Goal: Check status: Check status

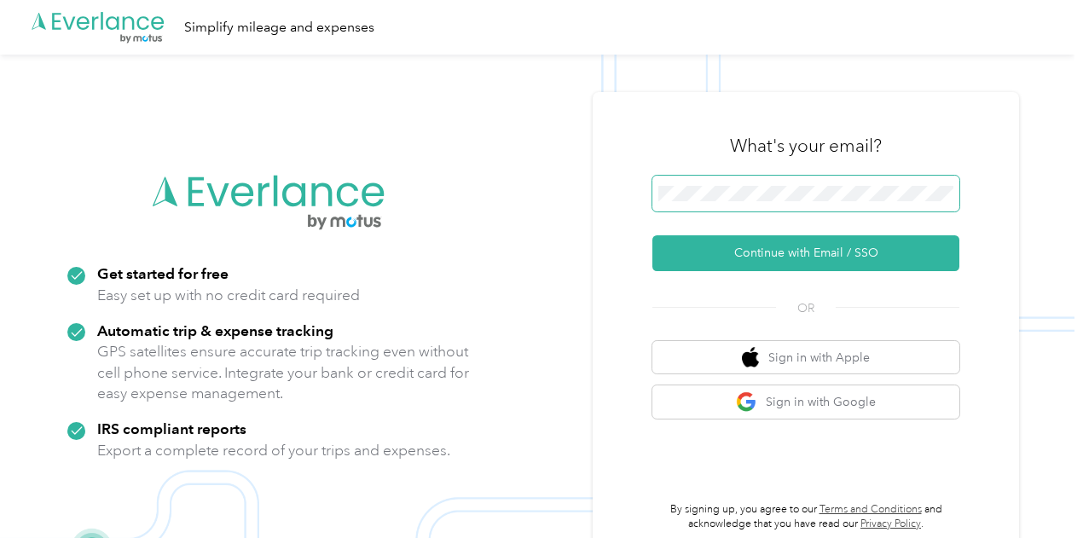
click at [735, 201] on span at bounding box center [805, 194] width 307 height 36
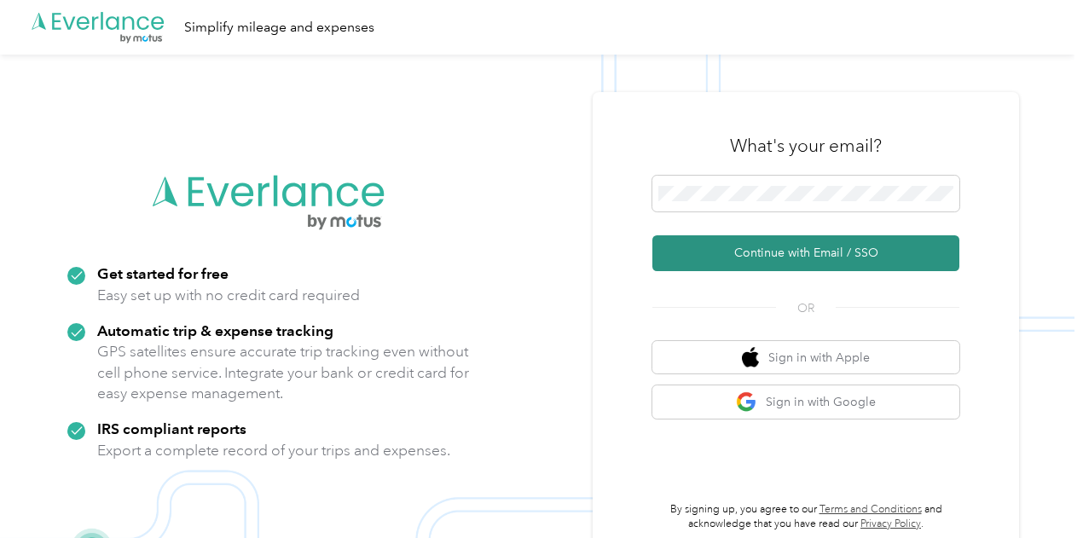
click at [811, 251] on button "Continue with Email / SSO" at bounding box center [805, 253] width 307 height 36
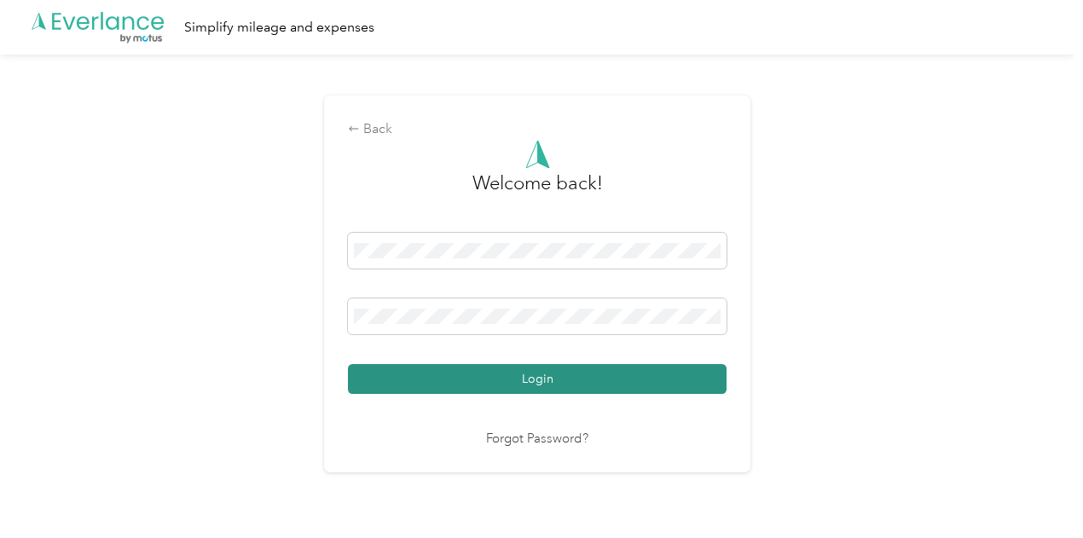
click at [538, 378] on button "Login" at bounding box center [537, 379] width 379 height 30
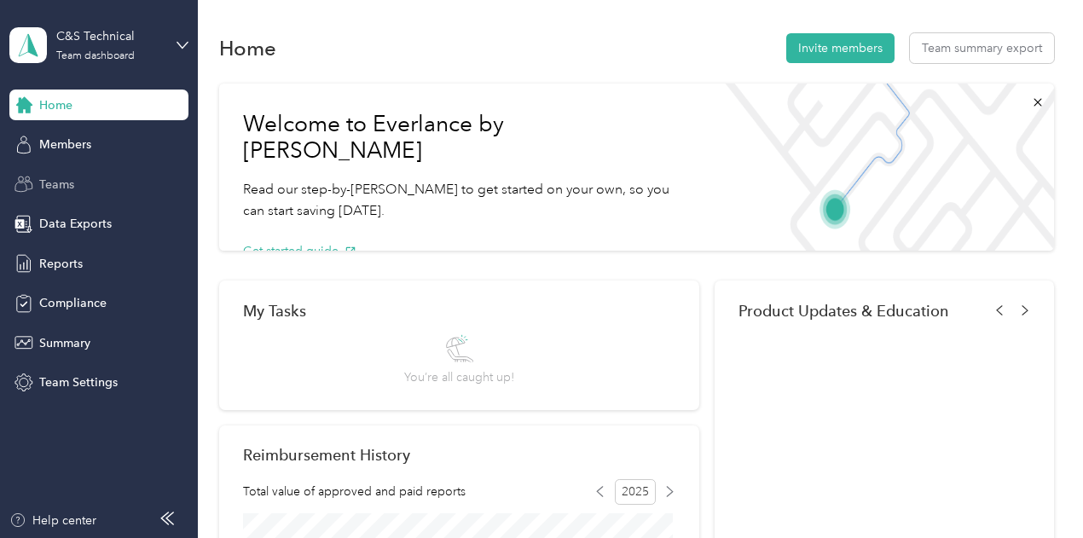
click at [52, 180] on span "Teams" at bounding box center [56, 185] width 35 height 18
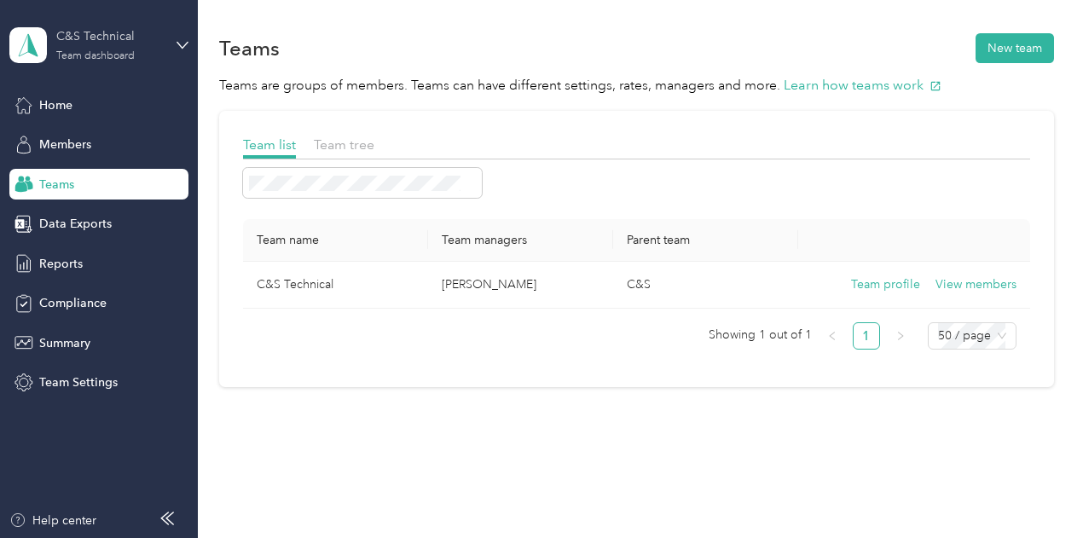
click at [159, 50] on div "C&S Technical Team dashboard" at bounding box center [109, 44] width 107 height 34
click at [94, 141] on div "Team dashboard" at bounding box center [285, 130] width 528 height 30
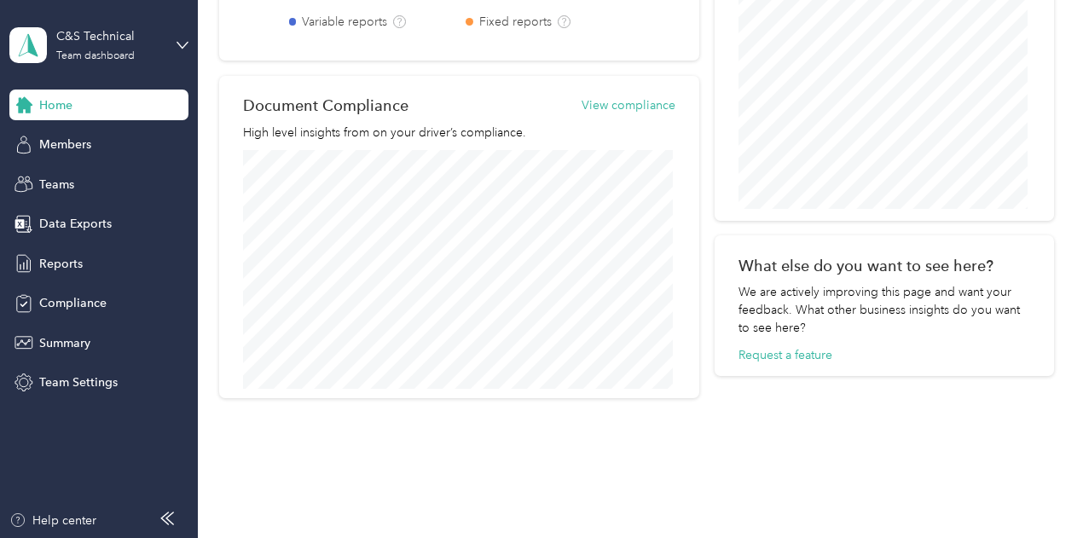
scroll to position [792, 0]
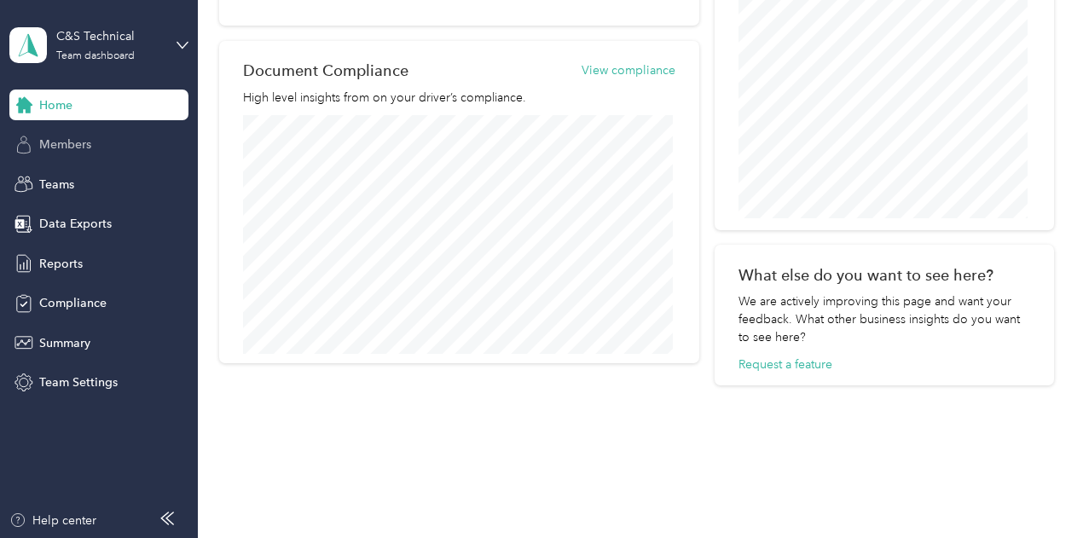
click at [77, 148] on span "Members" at bounding box center [65, 145] width 52 height 18
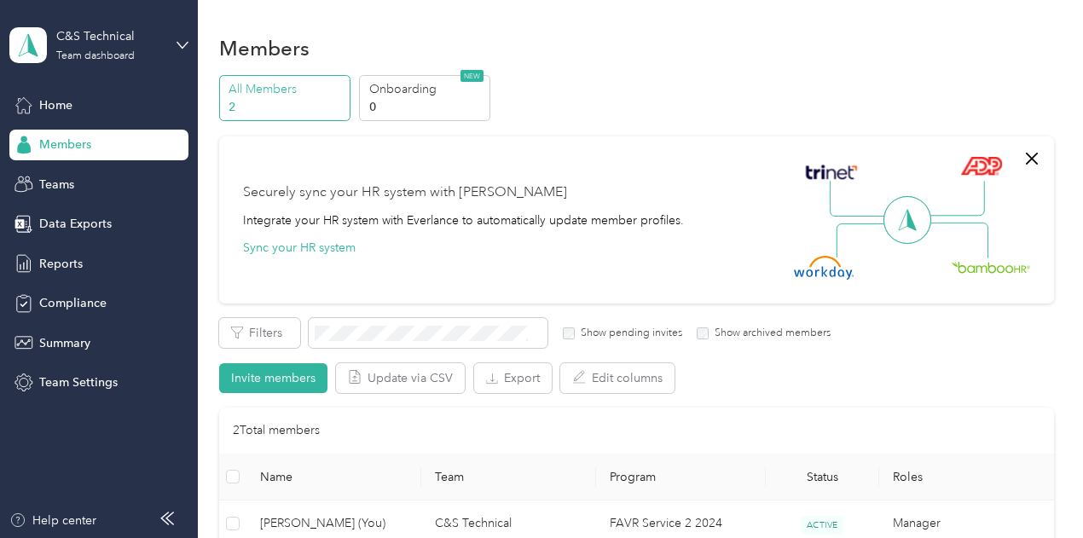
click at [283, 96] on p "All Members" at bounding box center [286, 89] width 116 height 18
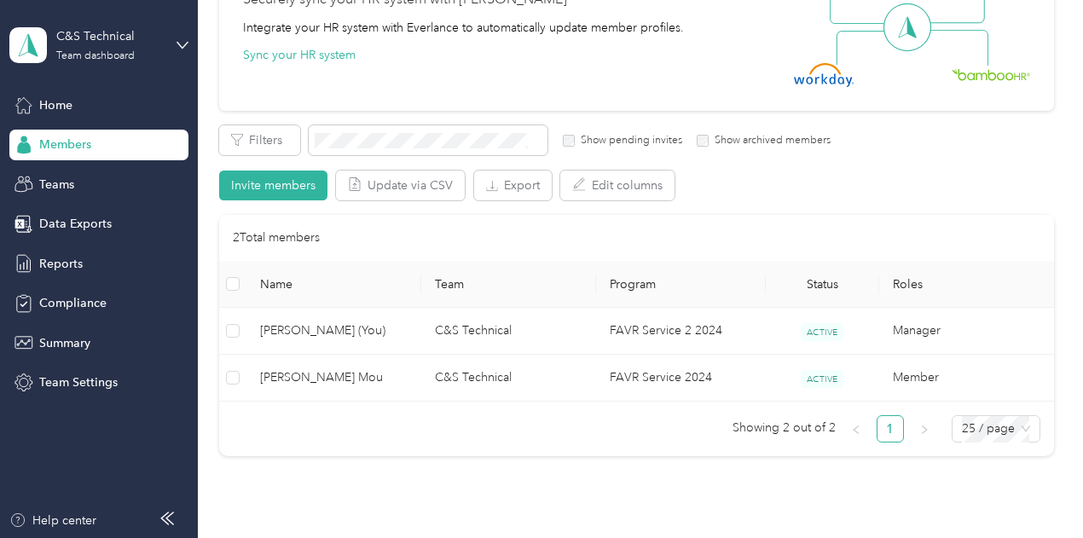
scroll to position [205, 0]
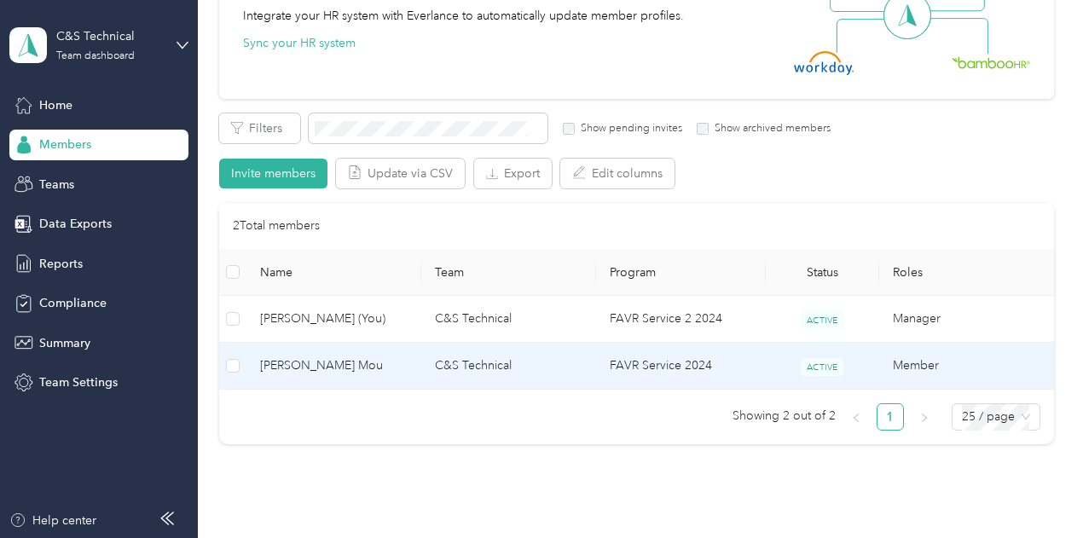
click at [831, 367] on span "ACTIVE" at bounding box center [821, 367] width 43 height 18
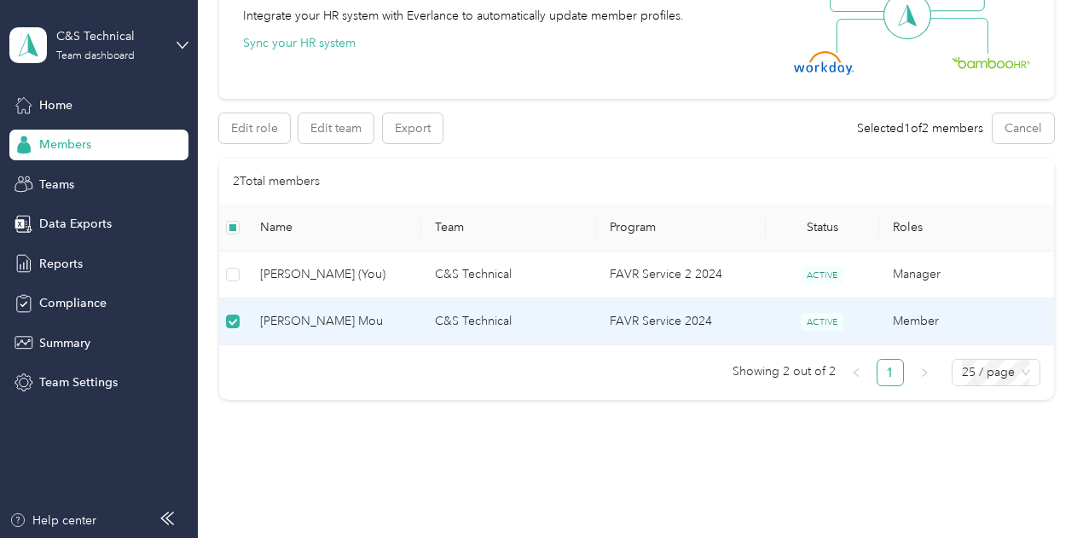
click at [454, 319] on td "C&S Technical" at bounding box center [508, 321] width 175 height 47
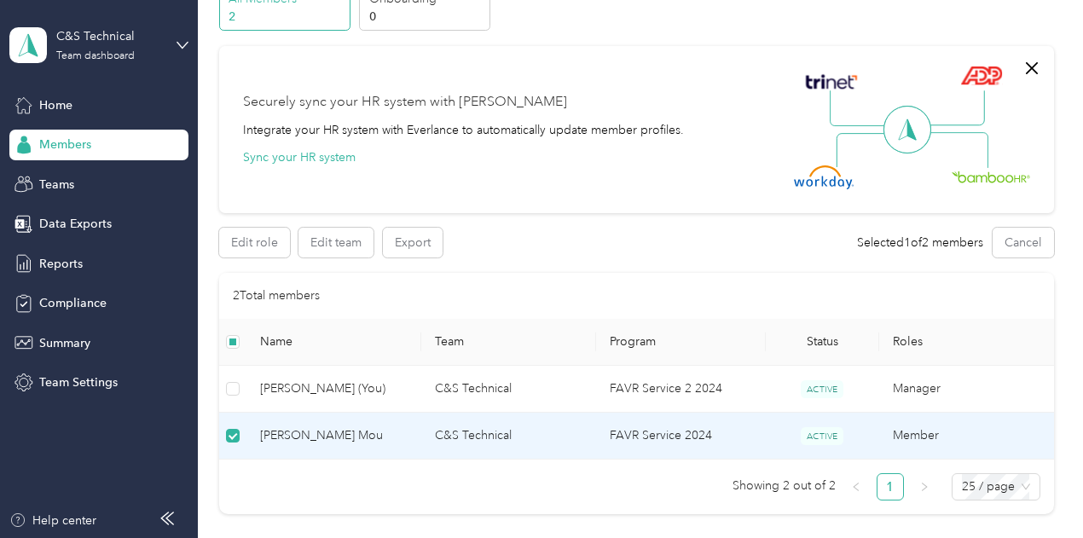
scroll to position [55, 0]
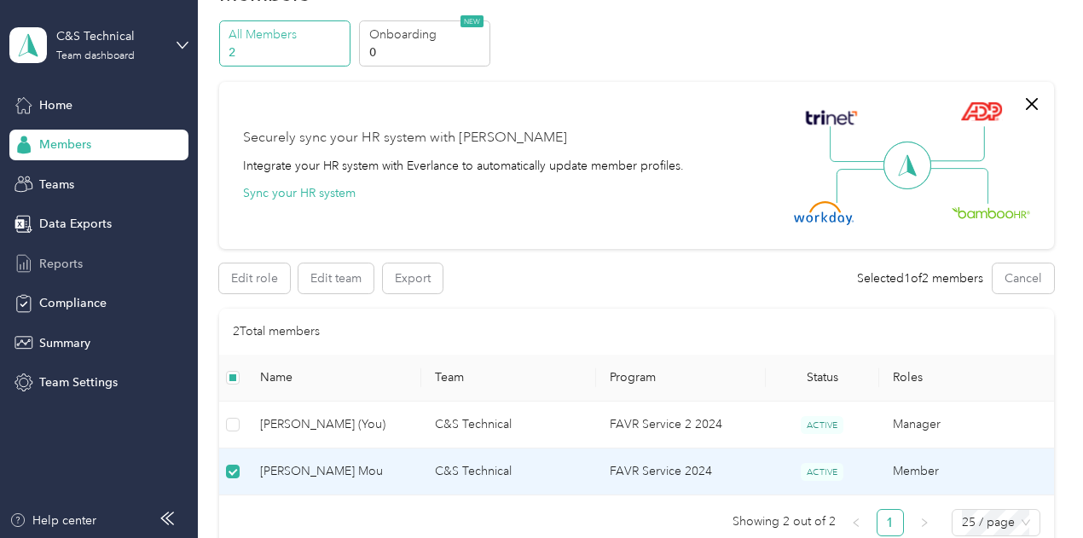
click at [60, 265] on span "Reports" at bounding box center [60, 264] width 43 height 18
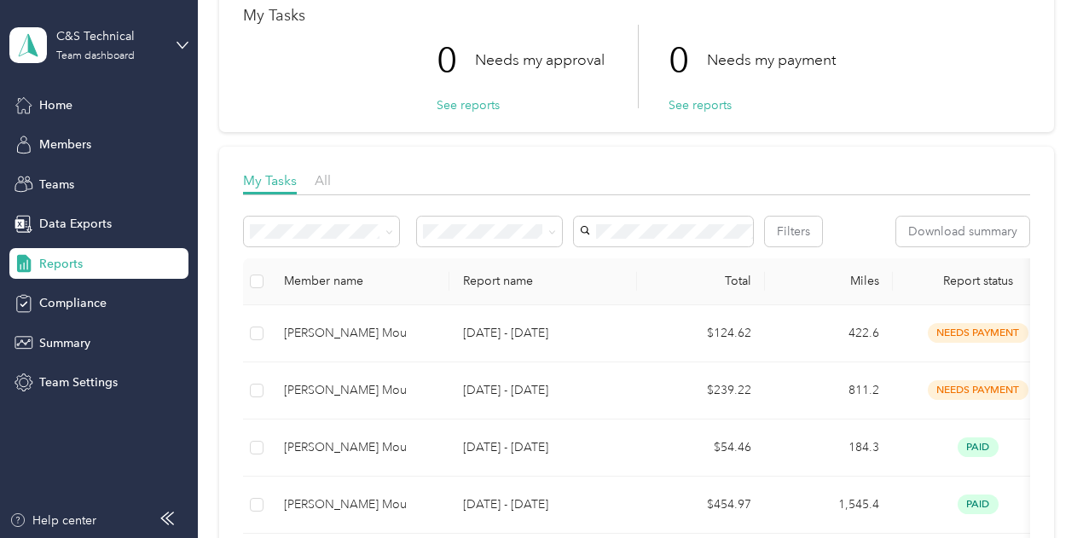
scroll to position [116, 0]
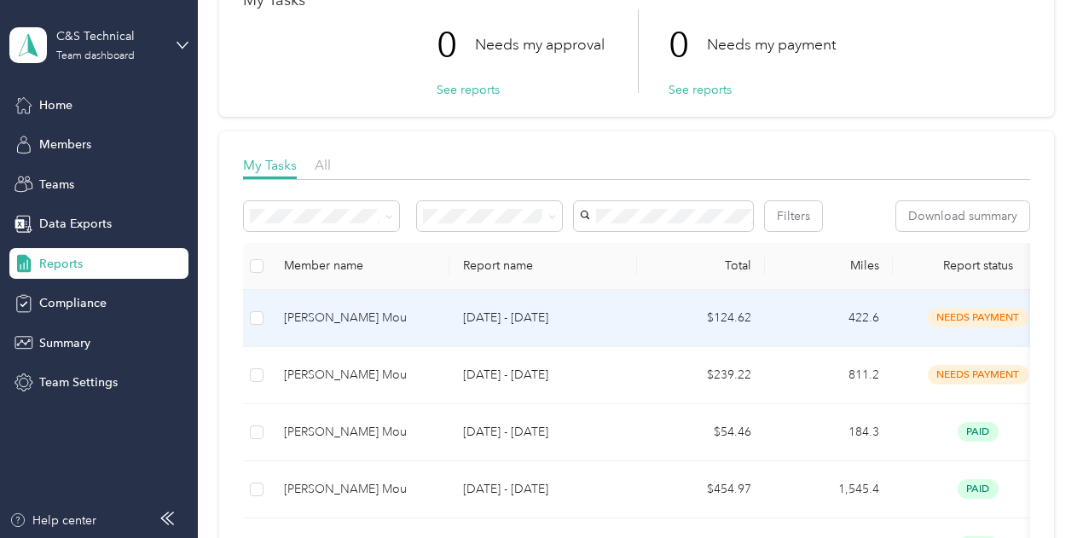
click at [953, 327] on span "needs payment" at bounding box center [978, 318] width 101 height 20
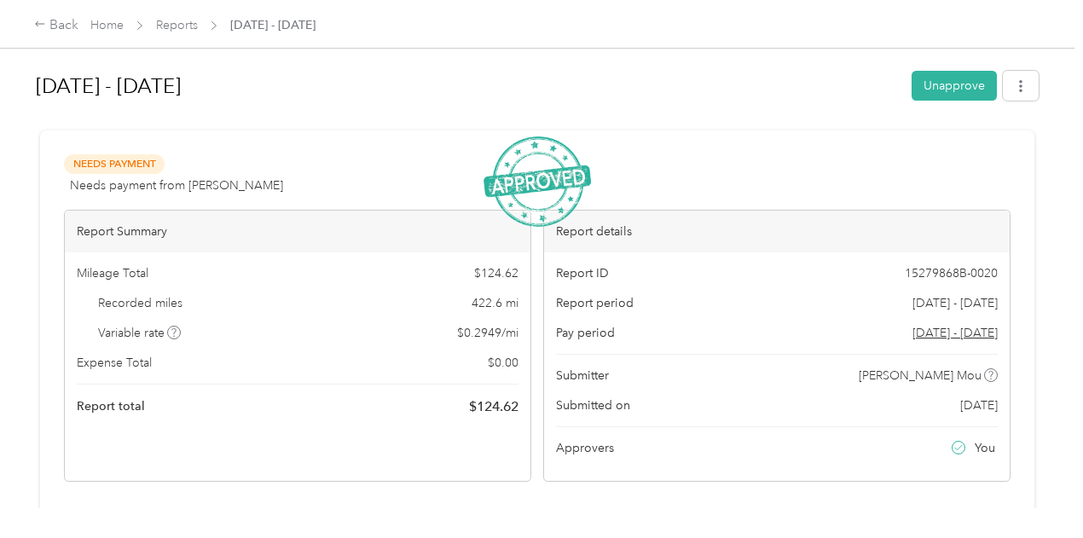
click at [1067, 136] on div "[DATE] - [DATE] Unapprove Needs Payment Needs payment from [PERSON_NAME] View a…" at bounding box center [537, 254] width 1074 height 508
